Goal: Check status: Check status

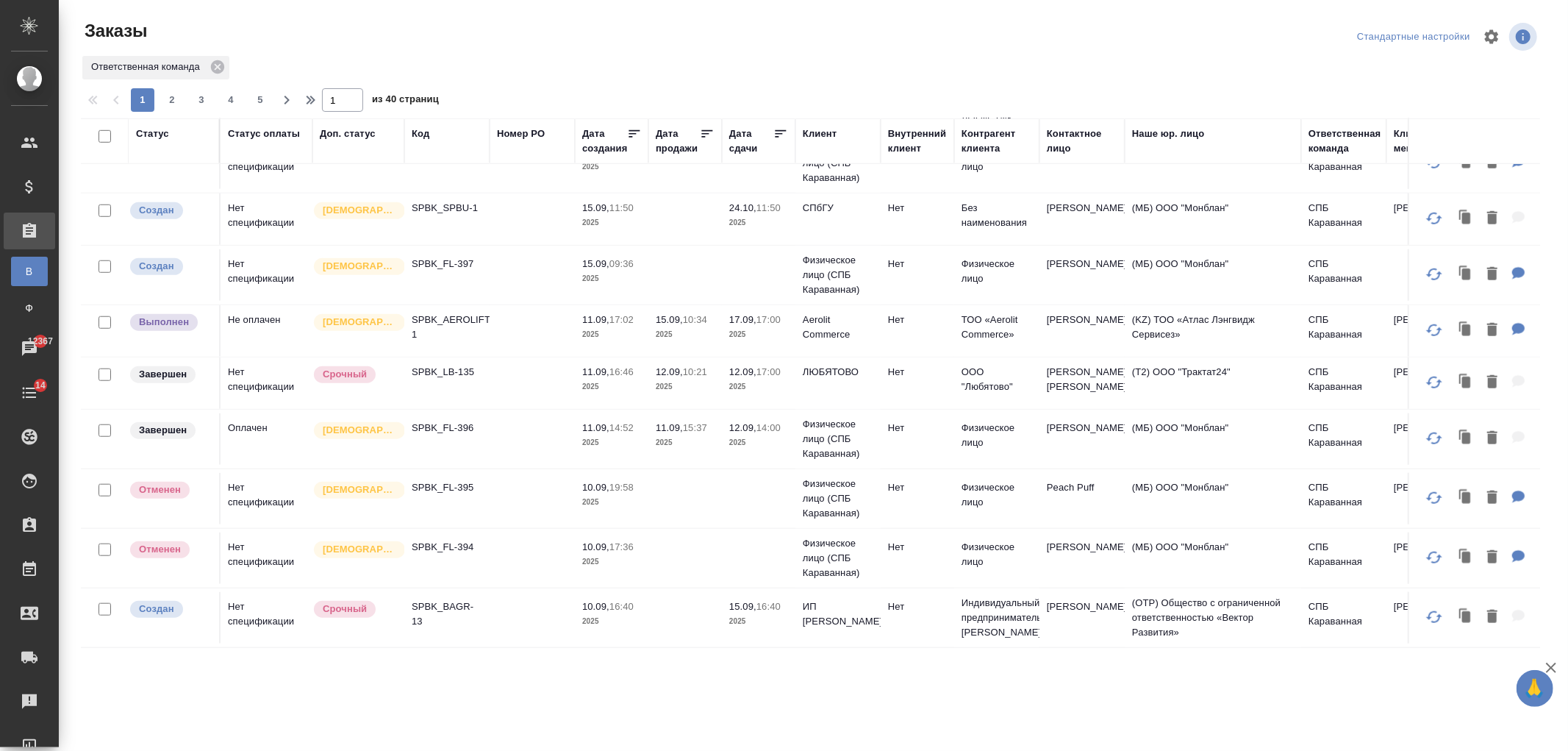
scroll to position [1060, 0]
click at [561, 337] on td at bounding box center [532, 330] width 86 height 52
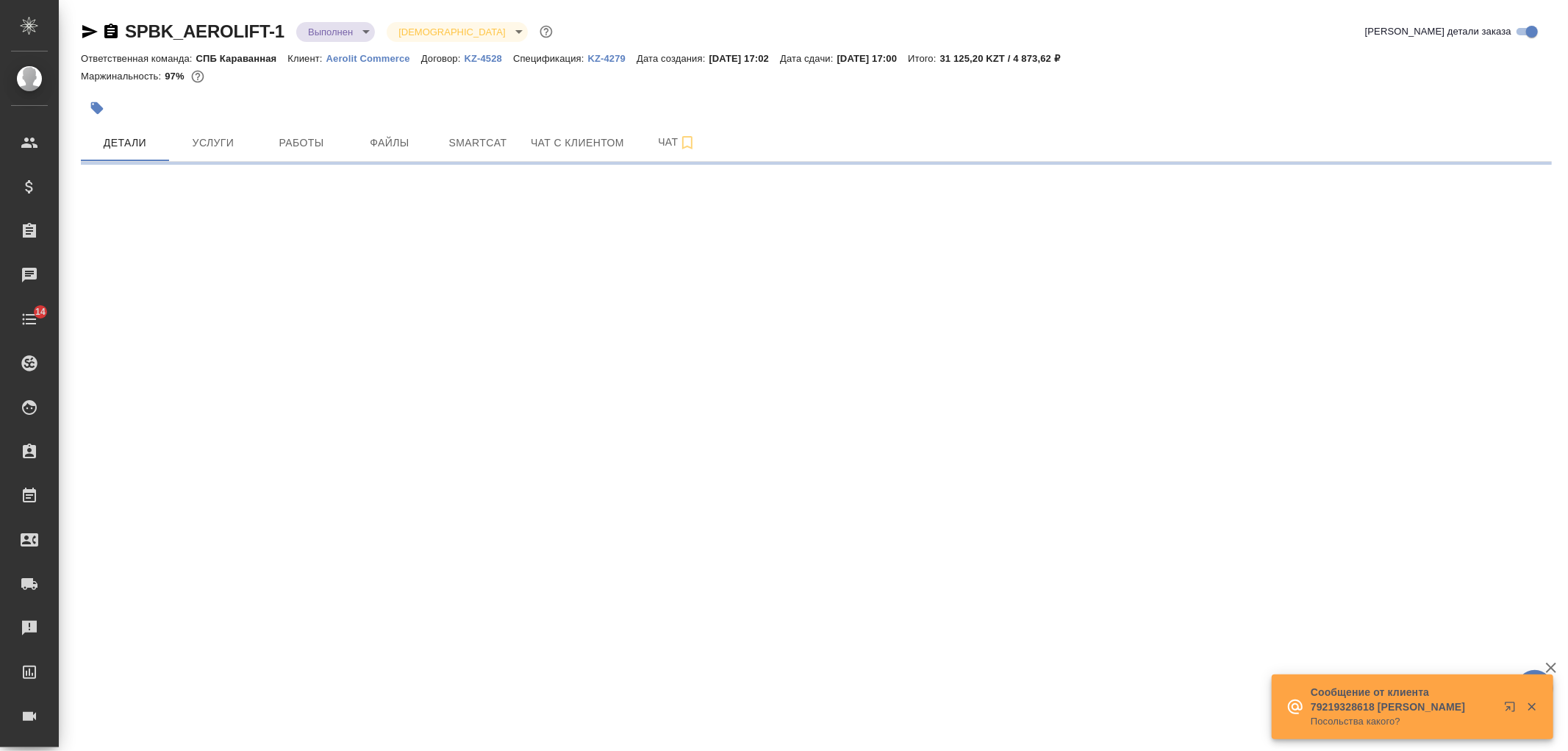
select select "RU"
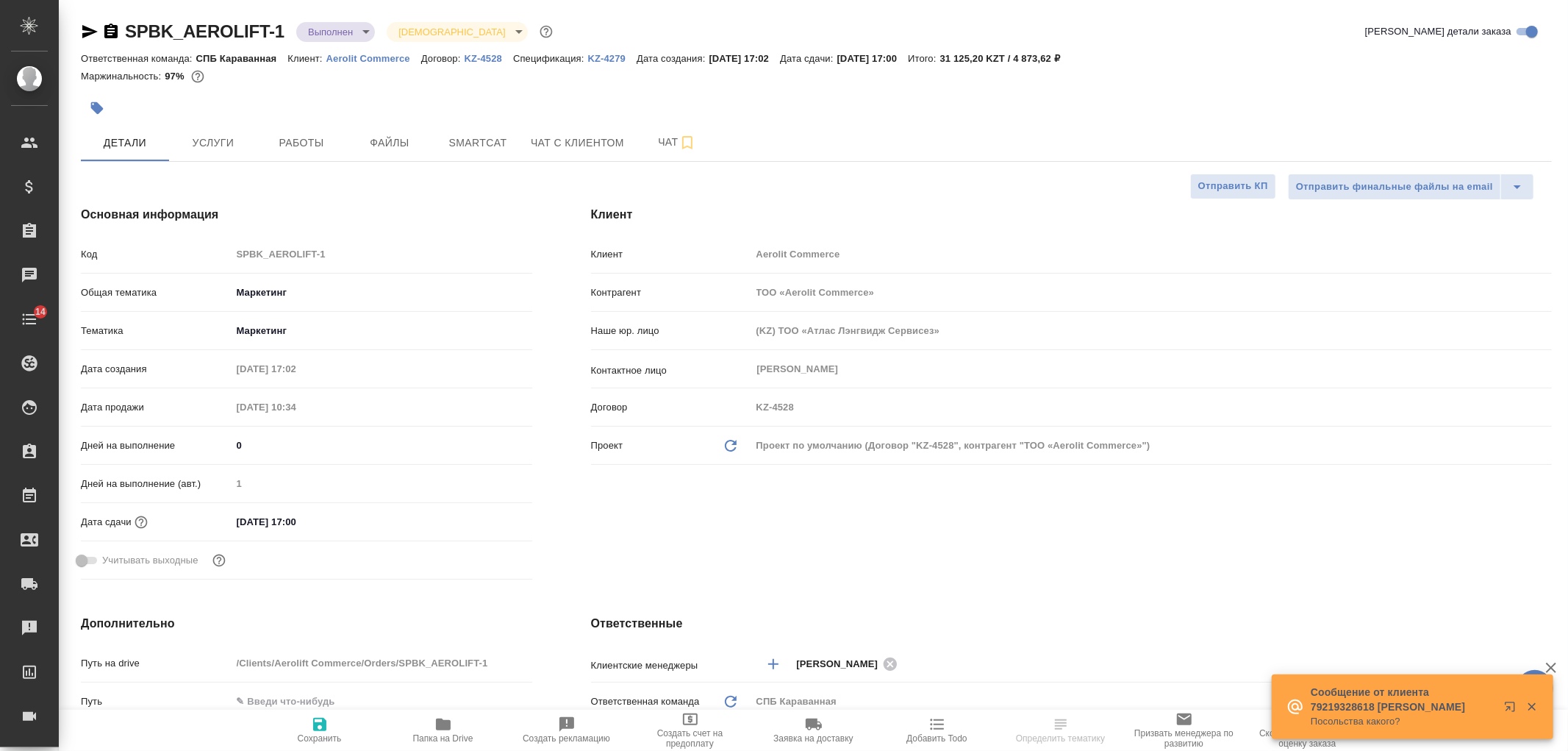
type textarea "x"
type input "[PERSON_NAME]"
type textarea "x"
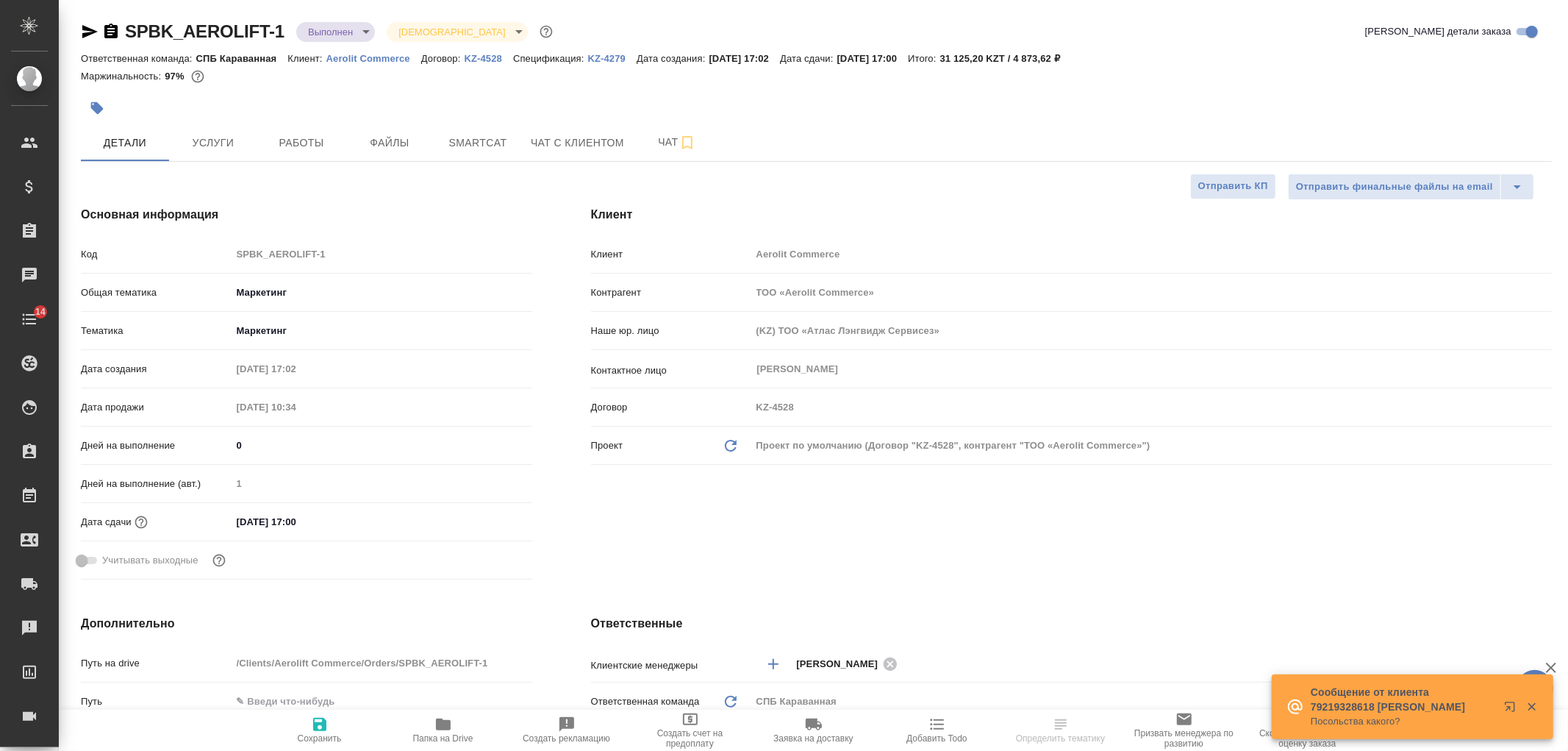
type textarea "x"
click at [614, 53] on p "KZ-4279" at bounding box center [612, 58] width 49 height 11
type textarea "x"
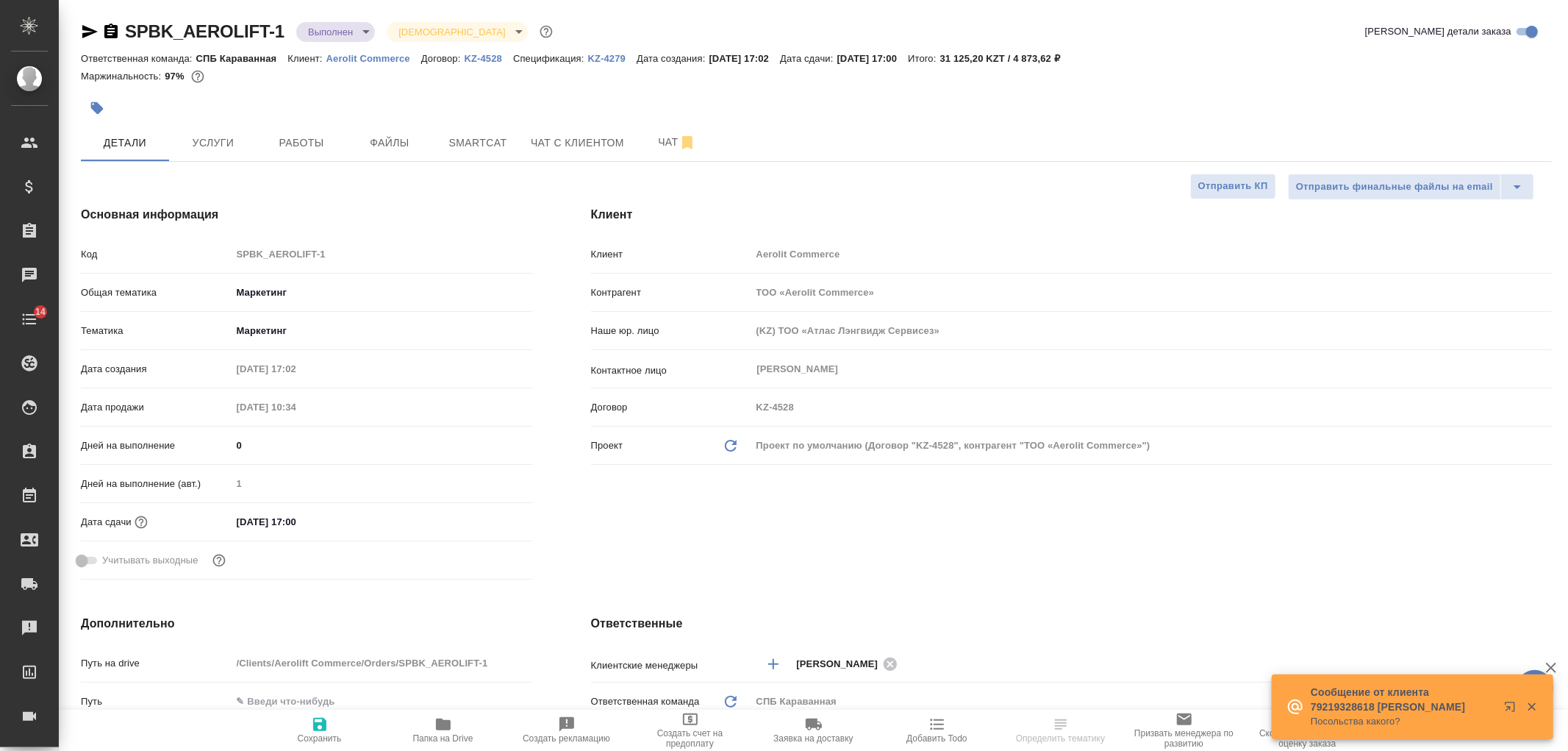
type textarea "x"
select select "RU"
type textarea "x"
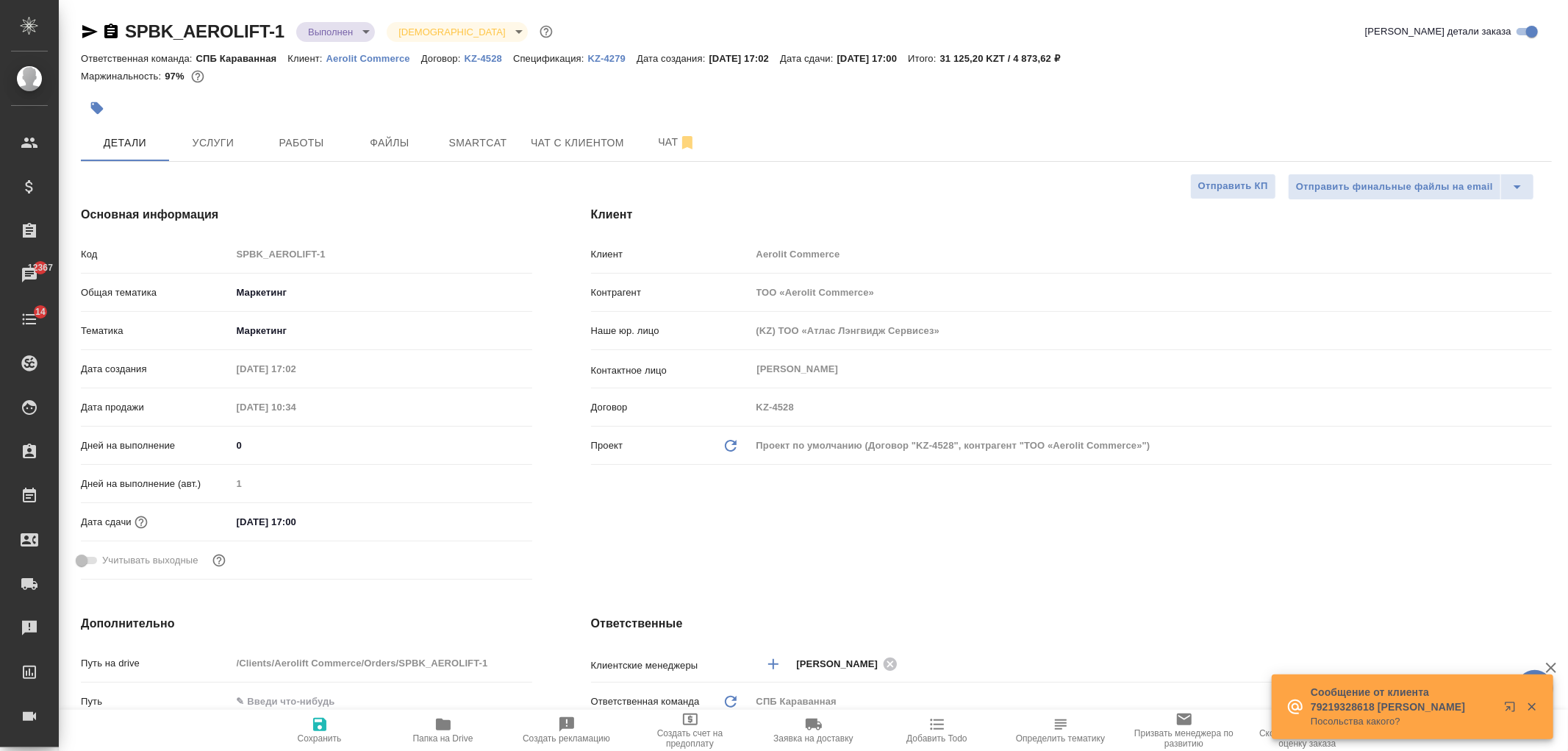
type textarea "x"
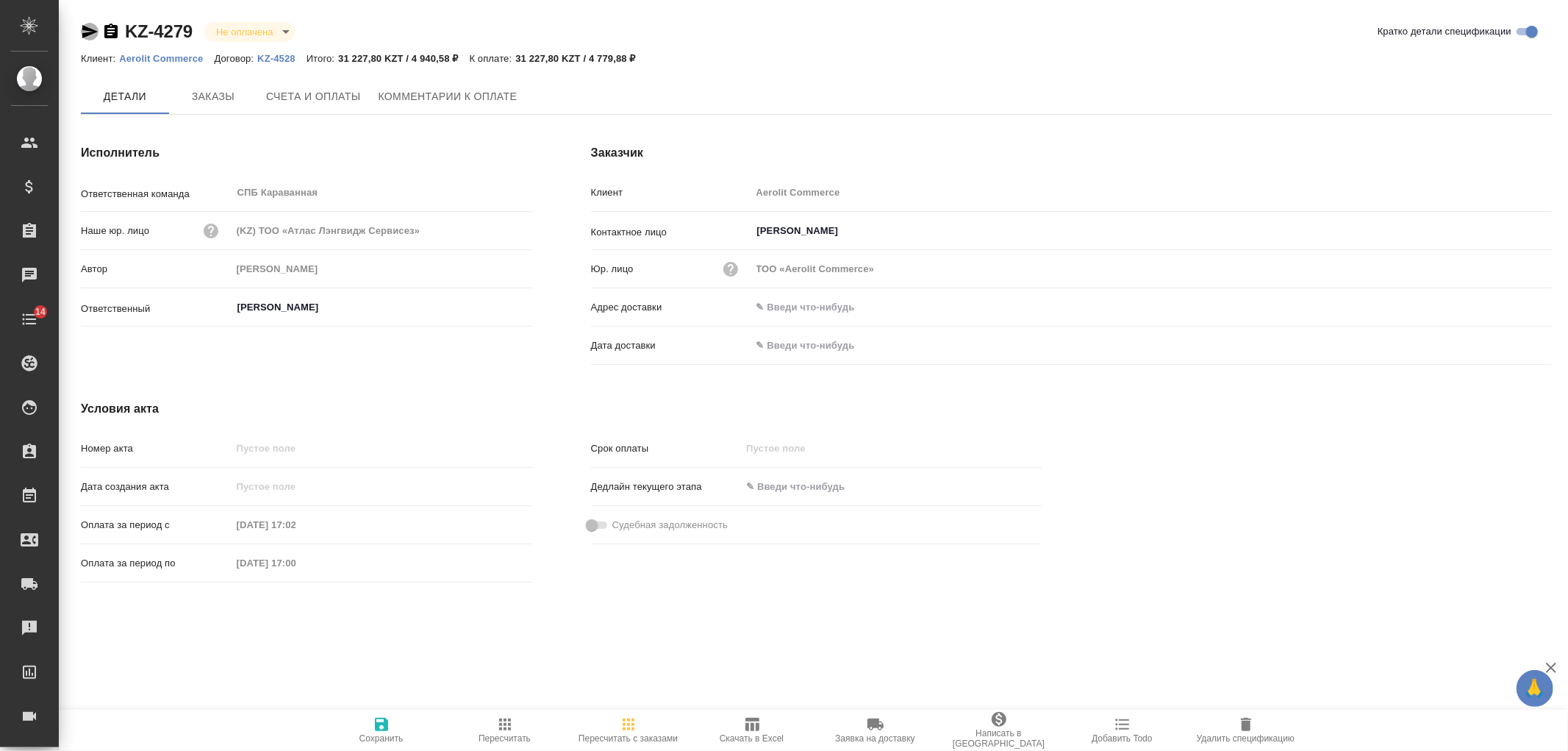
click at [86, 31] on icon "button" at bounding box center [89, 31] width 18 height 18
click at [305, 120] on div "Исполнитель Ответственная команда СПБ Караванная ​ Наше юр. лицо (KZ) ТОО «Атла…" at bounding box center [307, 259] width 510 height 285
click at [306, 111] on button "Счета и оплаты" at bounding box center [314, 97] width 113 height 37
